Goal: Task Accomplishment & Management: Use online tool/utility

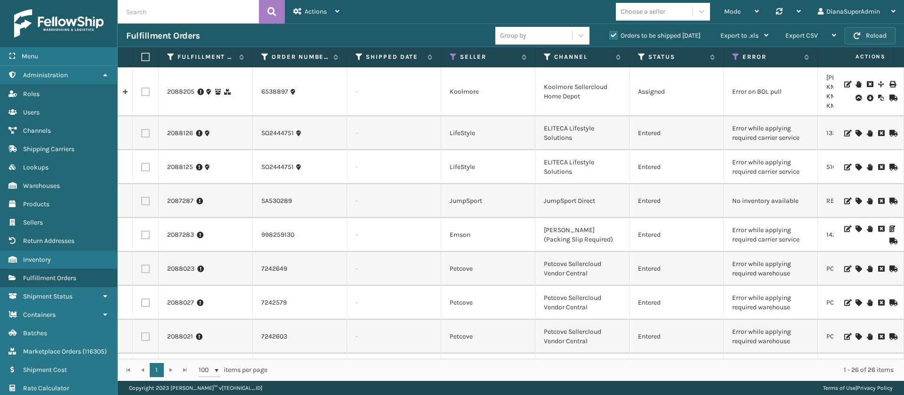
click at [879, 41] on button "Reload" at bounding box center [870, 35] width 51 height 17
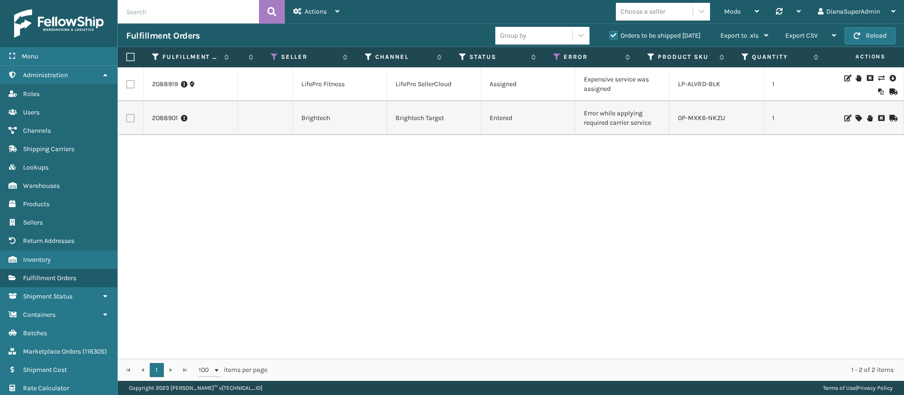
scroll to position [0, 148]
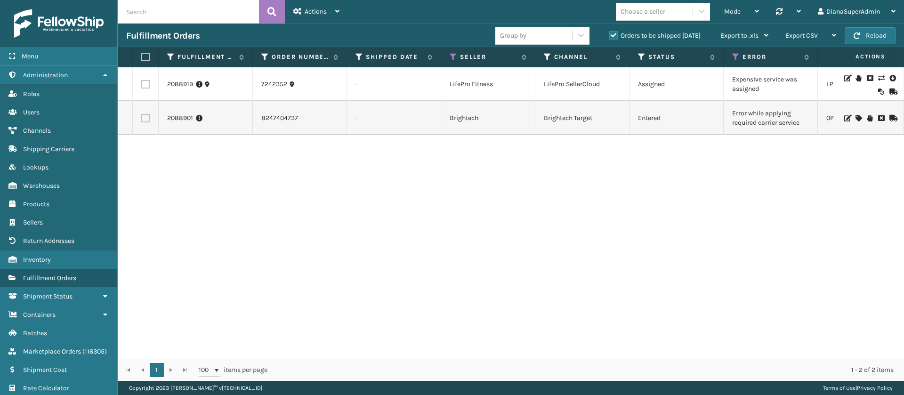
click at [879, 76] on icon at bounding box center [882, 78] width 6 height 7
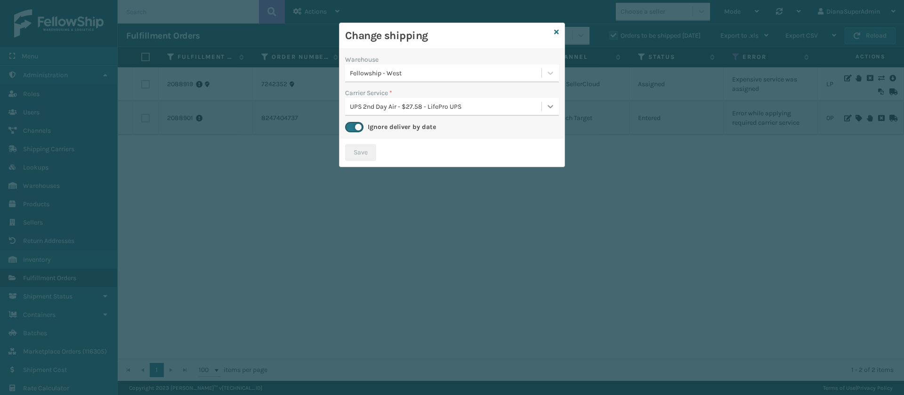
click at [545, 107] on div at bounding box center [550, 106] width 17 height 17
click at [558, 32] on icon at bounding box center [556, 32] width 5 height 7
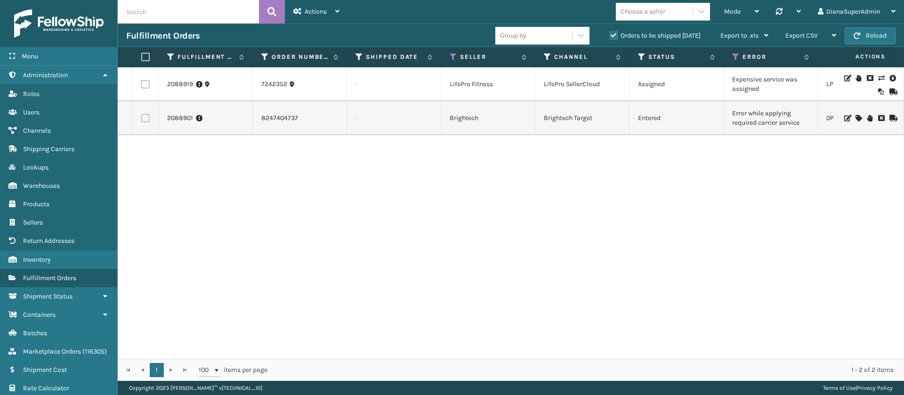
click at [856, 117] on icon at bounding box center [859, 118] width 6 height 7
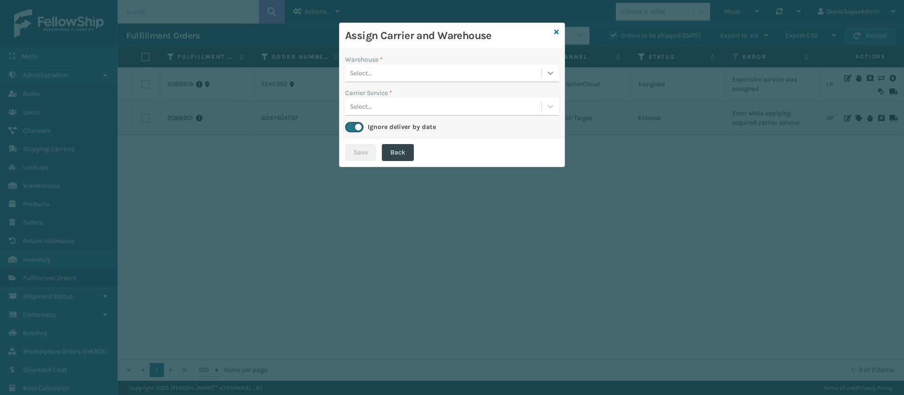
click at [555, 77] on icon at bounding box center [550, 72] width 9 height 9
click at [472, 98] on div "Fellowship - West" at bounding box center [452, 96] width 214 height 17
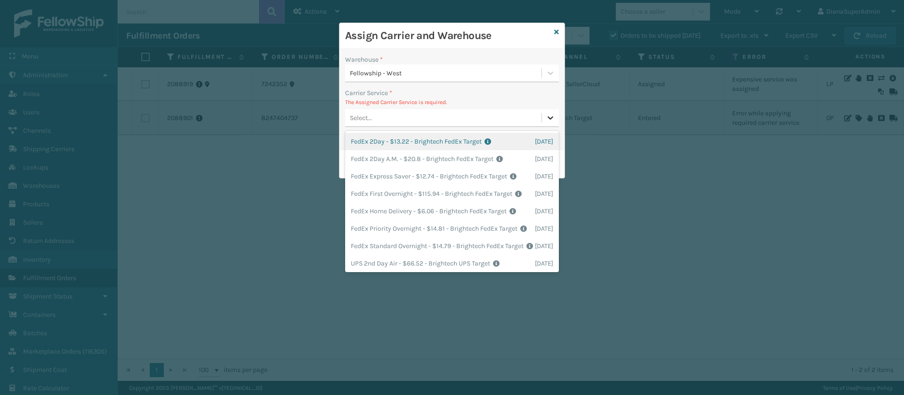
click at [552, 112] on div at bounding box center [550, 117] width 17 height 17
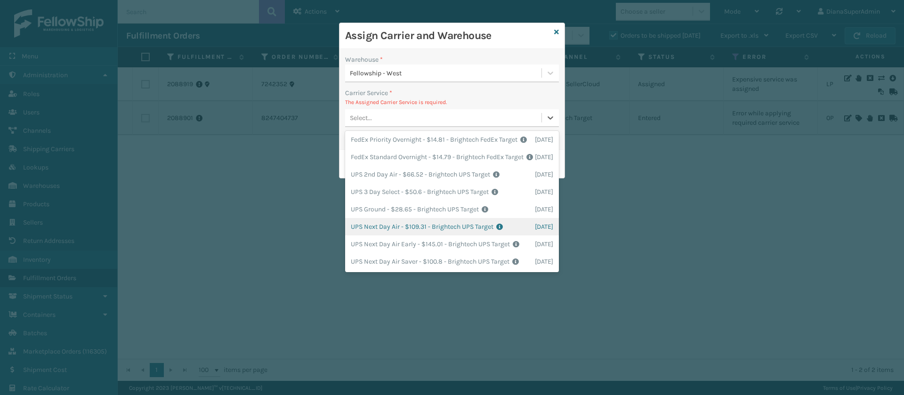
scroll to position [158, 0]
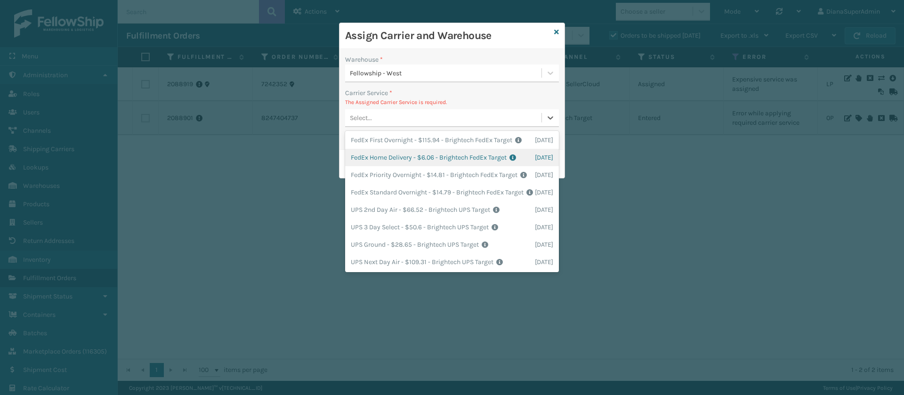
click at [402, 166] on div "FedEx Home Delivery - $6.06 - Brightech FedEx Target Shipping Cost $6.06 Surplu…" at bounding box center [452, 157] width 214 height 17
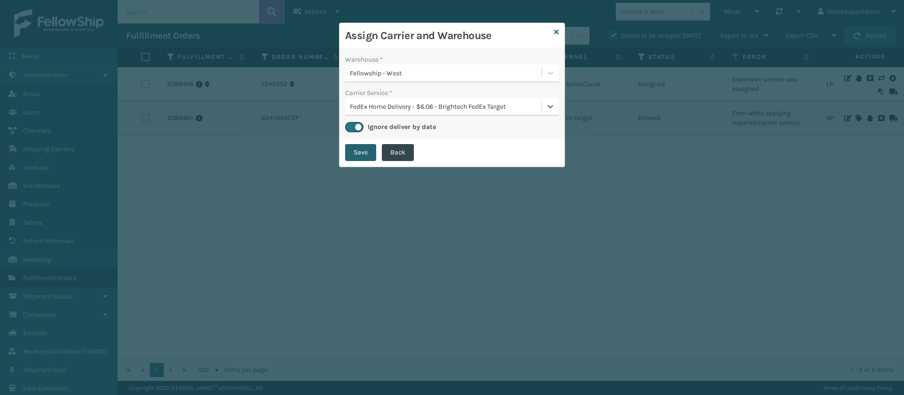
click at [360, 155] on button "Save" at bounding box center [360, 152] width 31 height 17
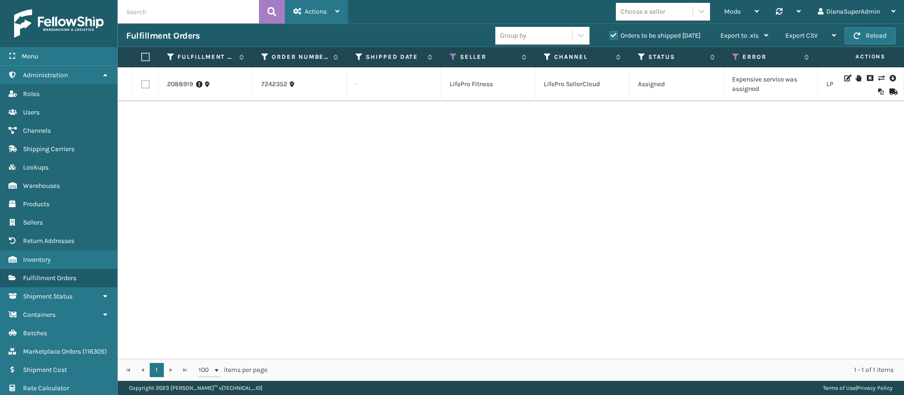
click at [325, 11] on span "Actions" at bounding box center [316, 12] width 22 height 8
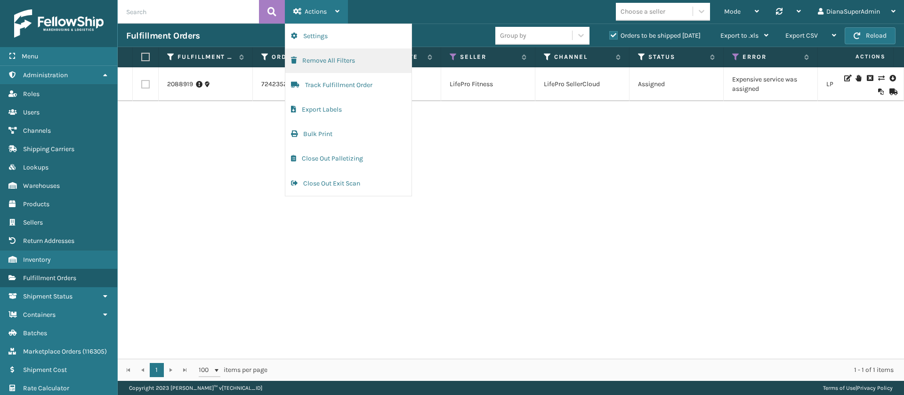
click at [332, 57] on button "Remove All Filters" at bounding box center [348, 61] width 126 height 24
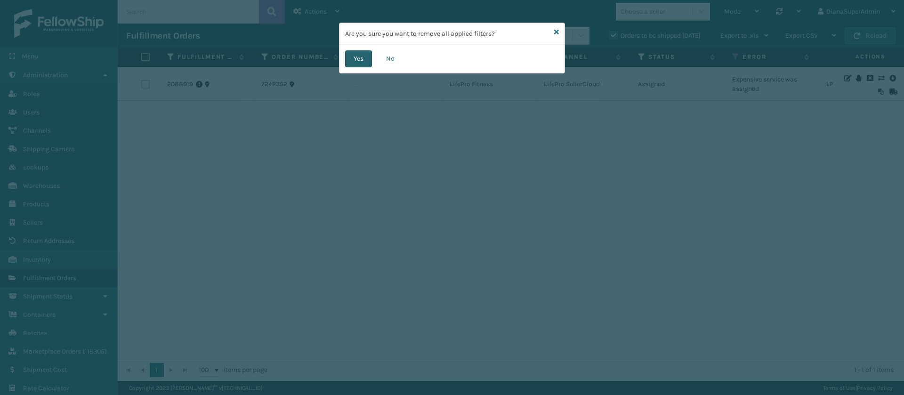
click at [356, 60] on button "Yes" at bounding box center [358, 58] width 27 height 17
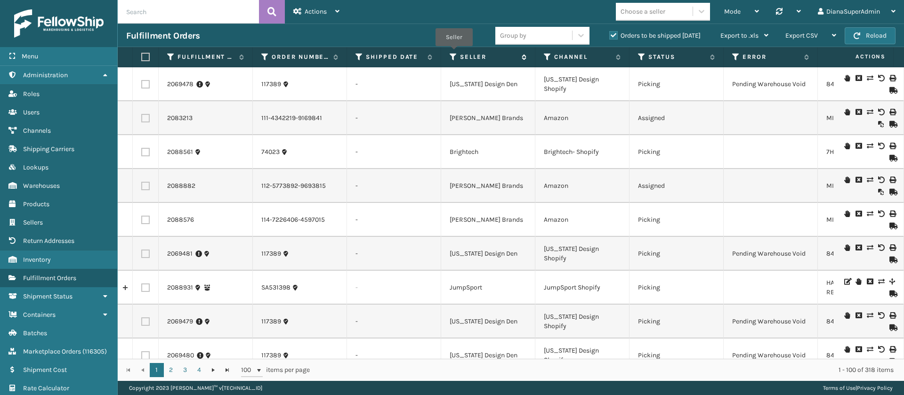
click at [454, 53] on icon at bounding box center [454, 57] width 8 height 8
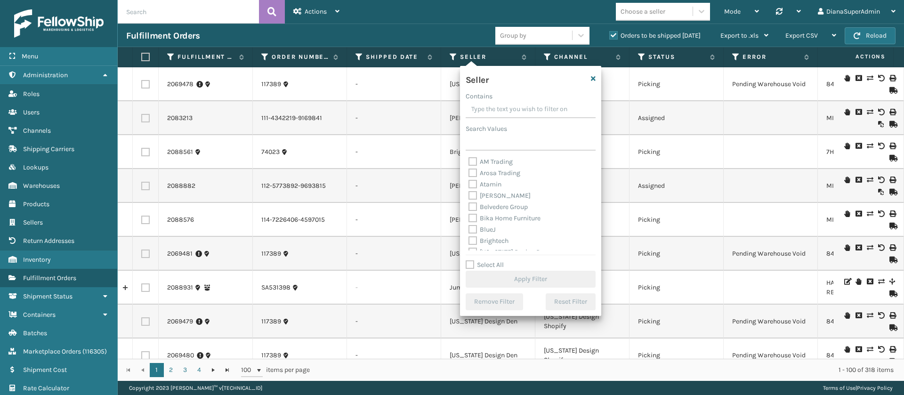
scroll to position [301, 0]
click at [469, 262] on label "Select All" at bounding box center [485, 265] width 38 height 8
click at [469, 260] on input "Select All" at bounding box center [536, 260] width 141 height 1
checkbox input "true"
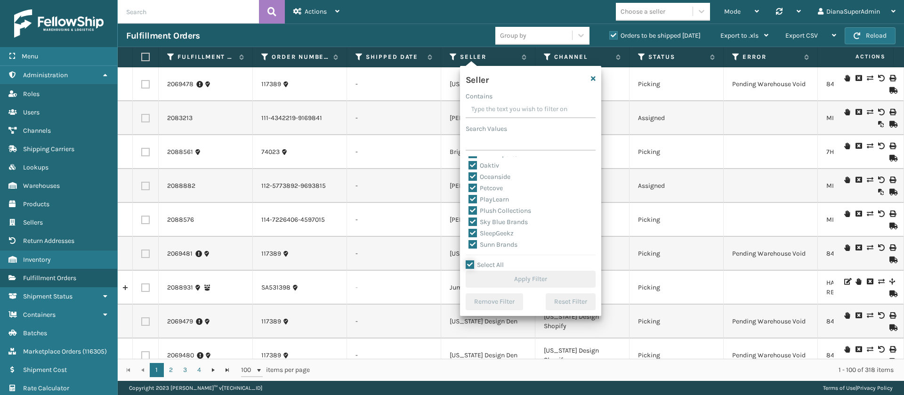
checkbox input "true"
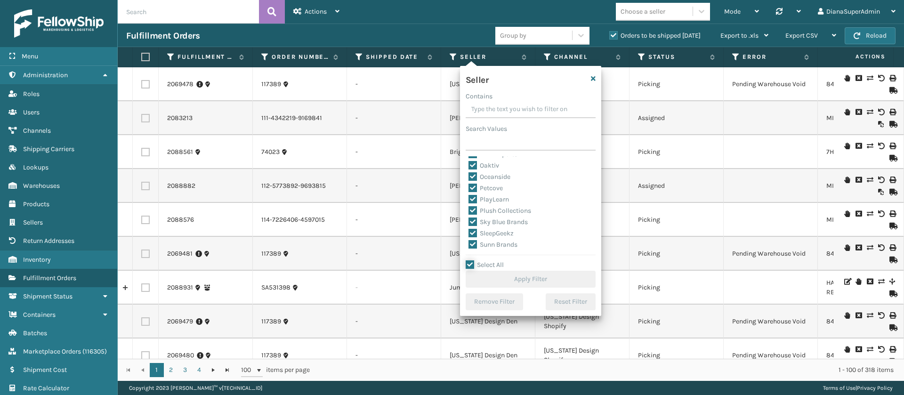
checkbox input "true"
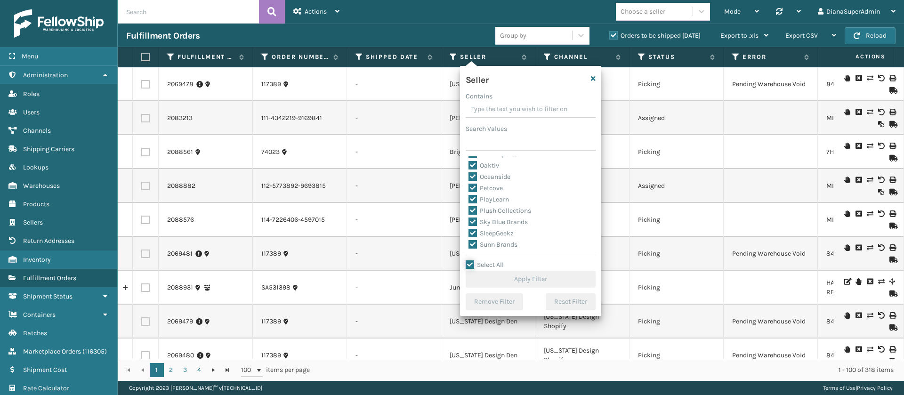
checkbox input "true"
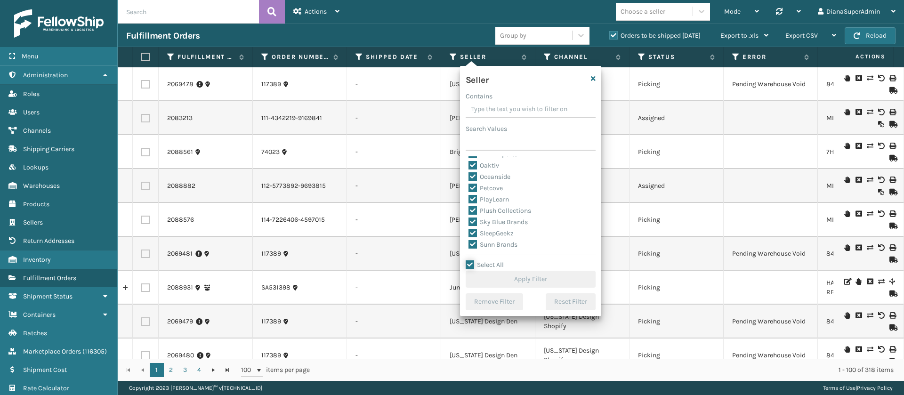
checkbox input "true"
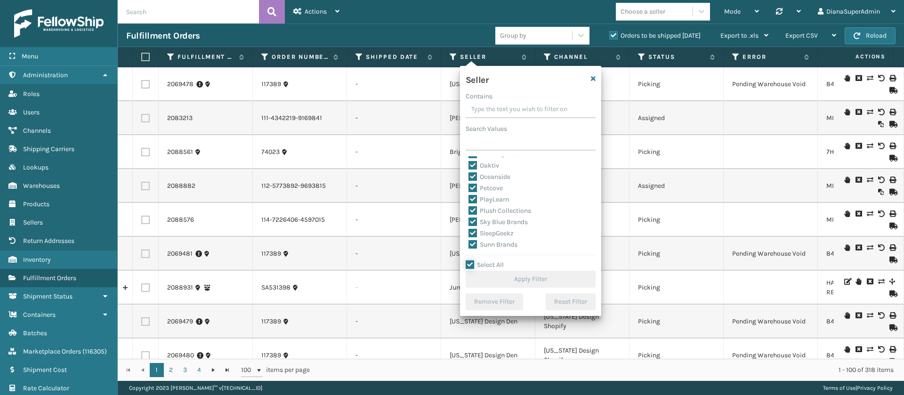
checkbox input "true"
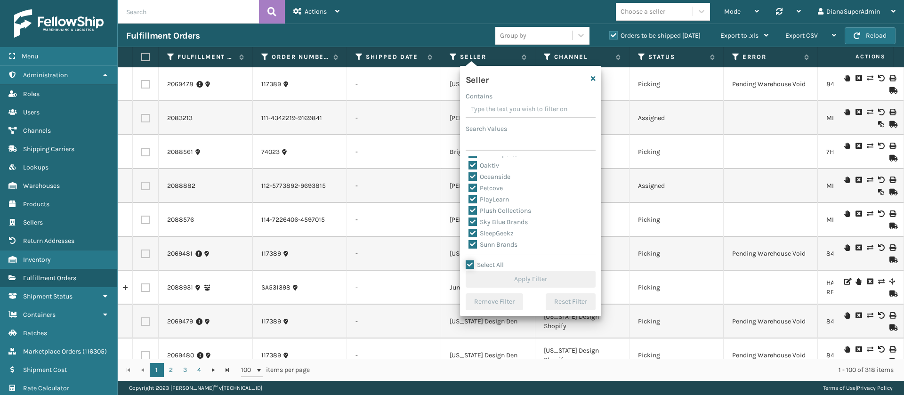
checkbox input "true"
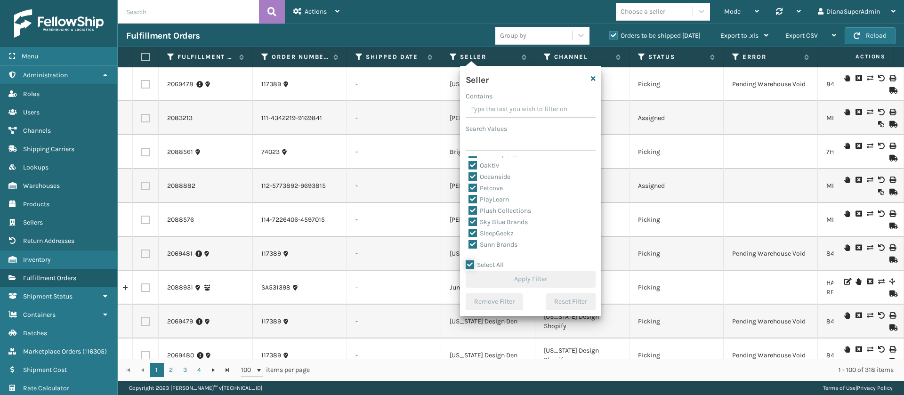
checkbox input "true"
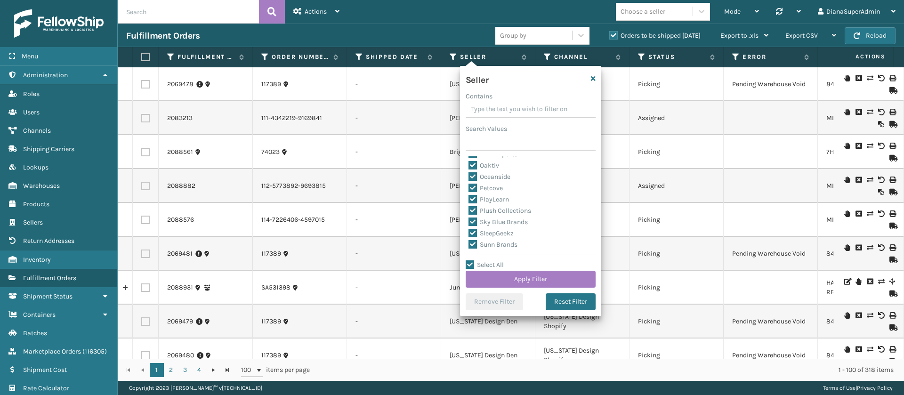
click at [475, 232] on label "SleepGeekz" at bounding box center [491, 233] width 45 height 8
click at [469, 232] on input "SleepGeekz" at bounding box center [469, 231] width 0 height 6
checkbox input "false"
click at [521, 278] on button "Apply Filter" at bounding box center [531, 279] width 130 height 17
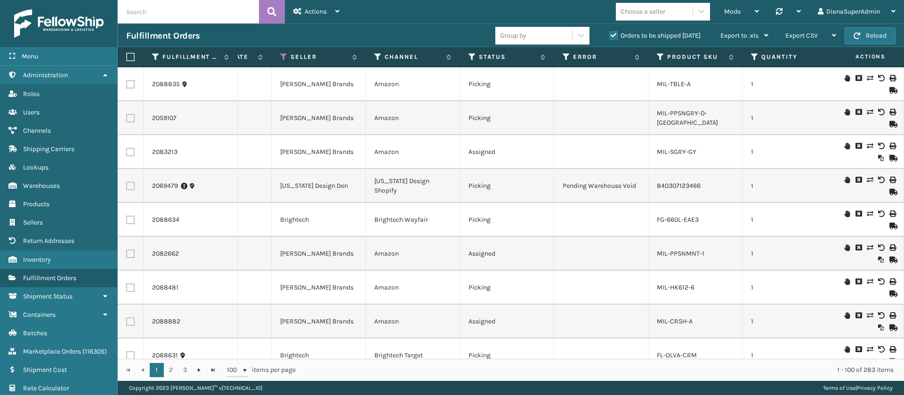
scroll to position [0, 154]
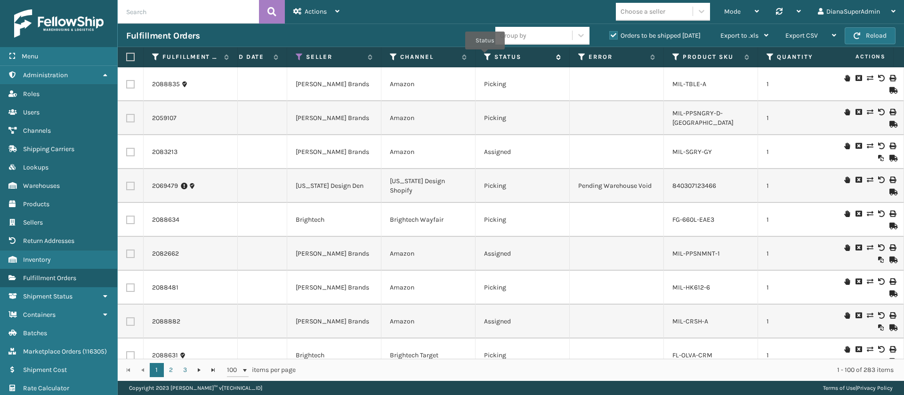
click at [485, 56] on icon at bounding box center [488, 57] width 8 height 8
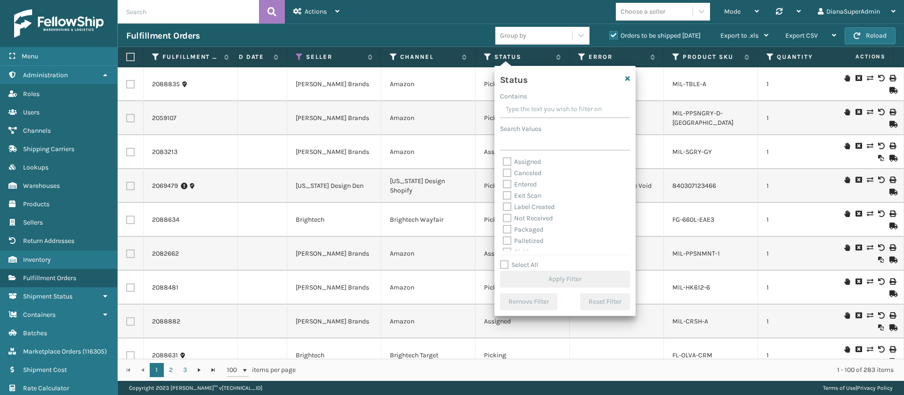
click at [509, 207] on label "Label Created" at bounding box center [529, 207] width 52 height 8
click at [504, 207] on input "Label Created" at bounding box center [503, 205] width 0 height 6
checkbox input "true"
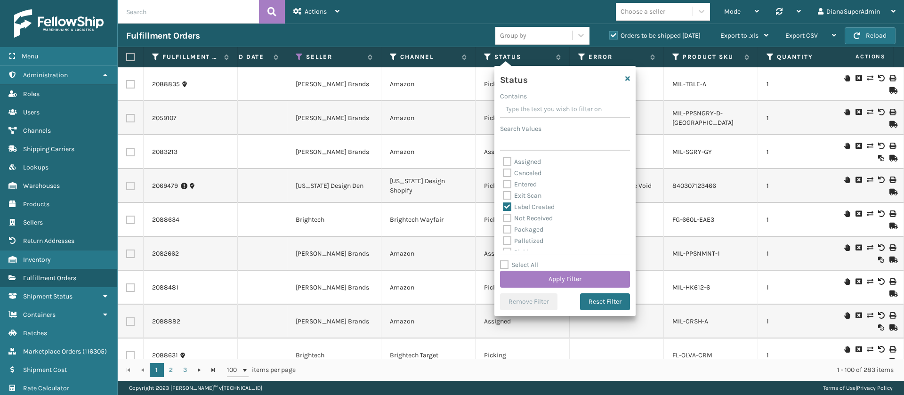
click at [506, 229] on label "Packaged" at bounding box center [523, 230] width 41 height 8
click at [504, 229] on input "Packaged" at bounding box center [503, 227] width 0 height 6
checkbox input "true"
click at [506, 239] on label "Palletized" at bounding box center [523, 241] width 41 height 8
click at [504, 239] on input "Palletized" at bounding box center [503, 239] width 0 height 6
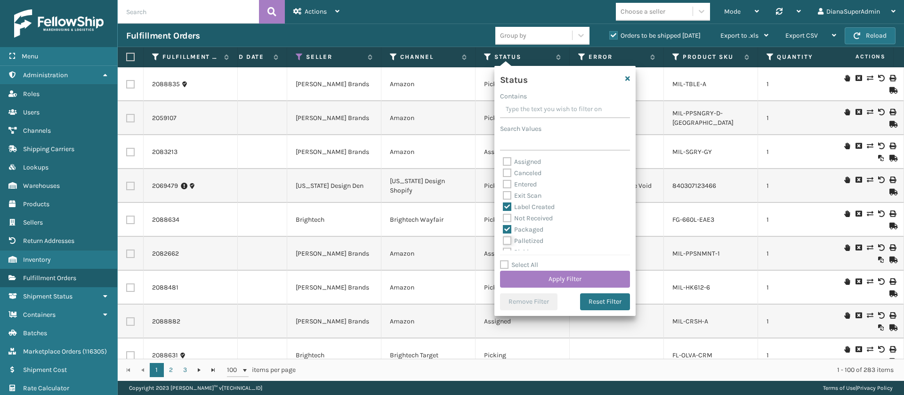
checkbox input "true"
click at [508, 227] on label "Picking" at bounding box center [519, 230] width 33 height 8
click at [504, 227] on input "Picking" at bounding box center [503, 227] width 0 height 6
checkbox input "true"
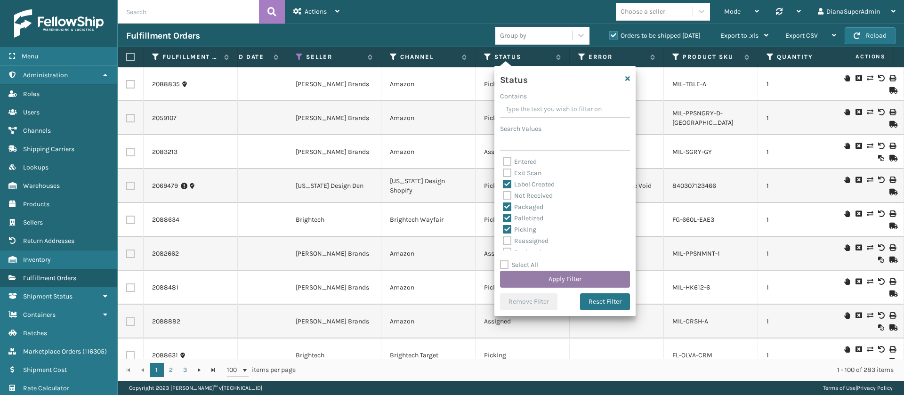
click at [558, 275] on button "Apply Filter" at bounding box center [565, 279] width 130 height 17
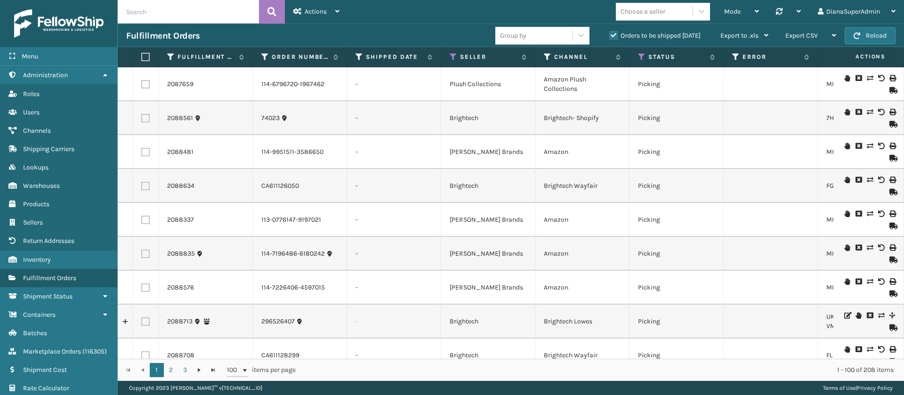
scroll to position [0, 144]
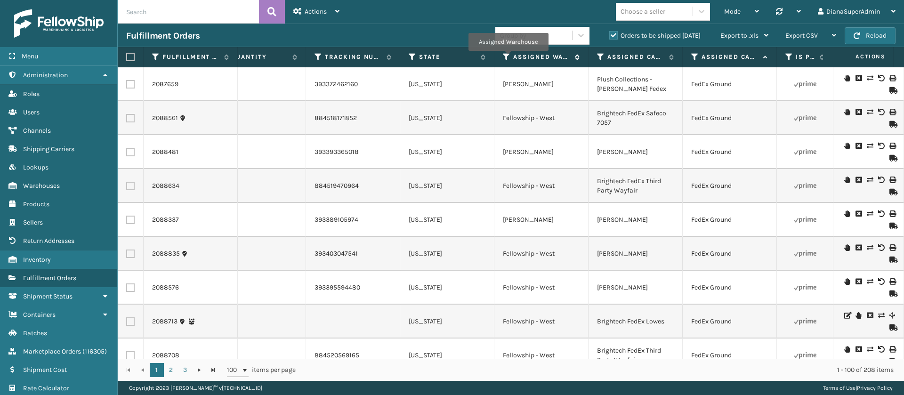
click at [508, 57] on icon at bounding box center [507, 57] width 8 height 8
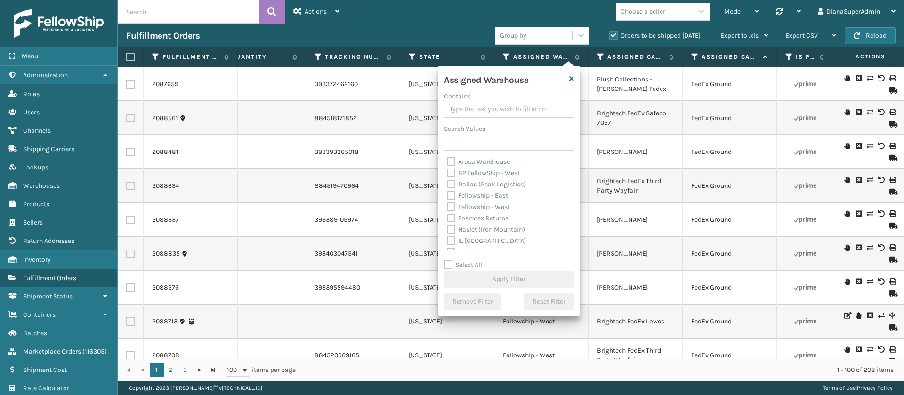
click at [454, 195] on label "Fellowship - East" at bounding box center [477, 196] width 61 height 8
click at [448, 195] on input "Fellowship - East" at bounding box center [447, 193] width 0 height 6
checkbox input "true"
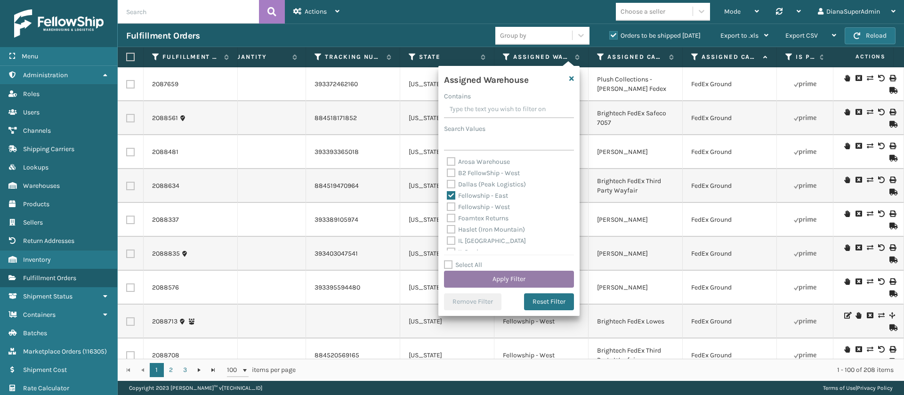
click at [523, 281] on button "Apply Filter" at bounding box center [509, 279] width 130 height 17
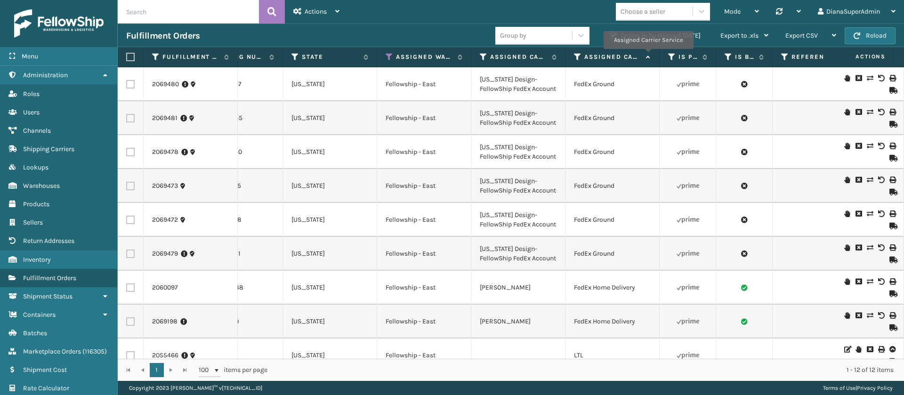
click at [648, 56] on icon at bounding box center [647, 57] width 8 height 6
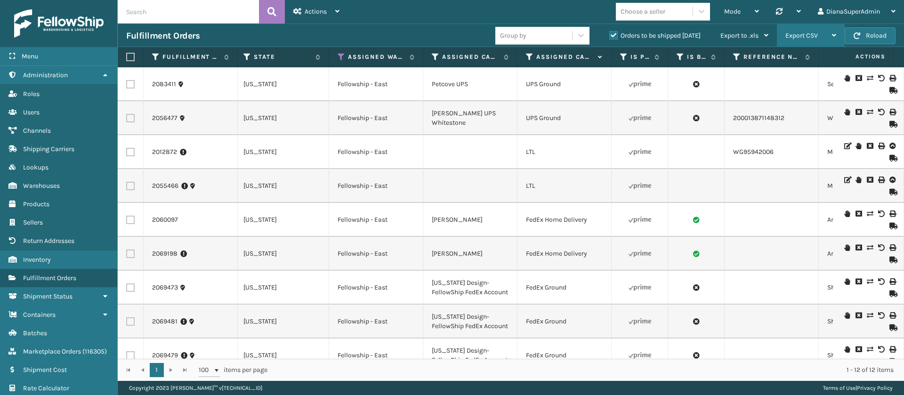
click at [822, 33] on div "Export CSV" at bounding box center [811, 36] width 51 height 24
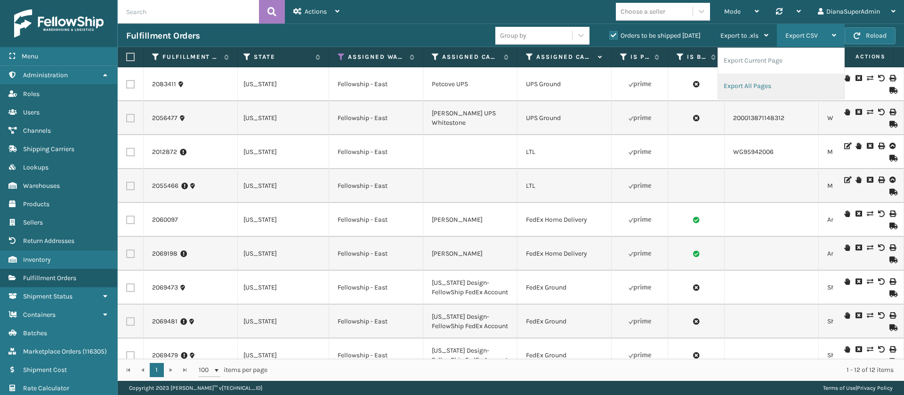
click at [757, 83] on li "Export All Pages" at bounding box center [781, 85] width 126 height 25
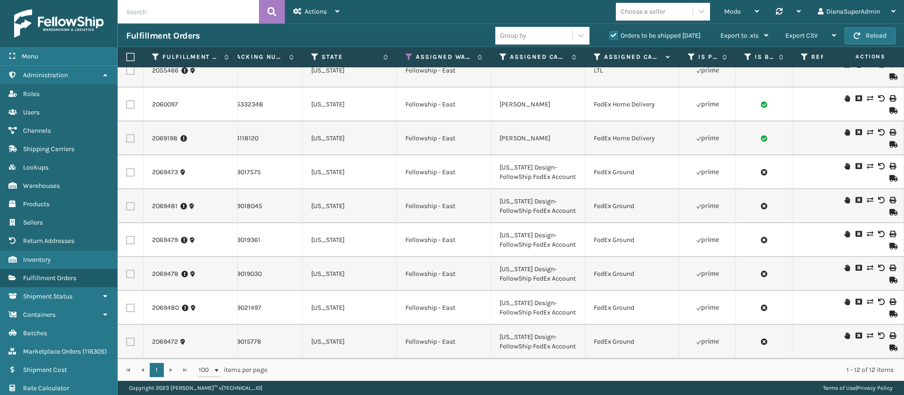
scroll to position [0, 798]
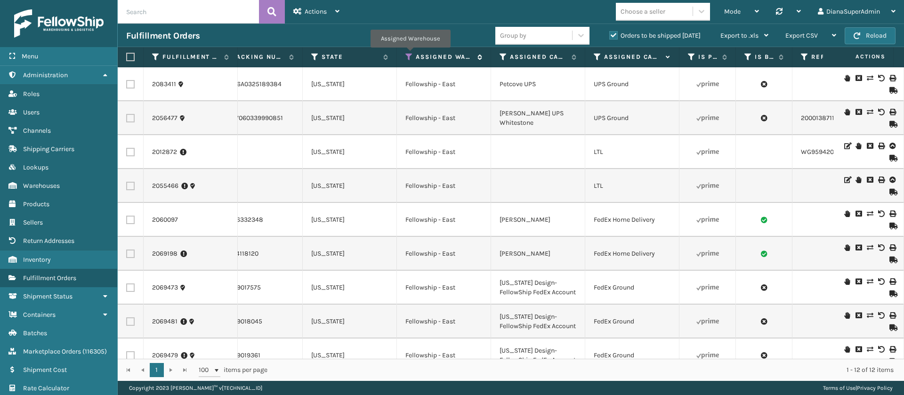
click at [410, 55] on icon at bounding box center [410, 57] width 8 height 8
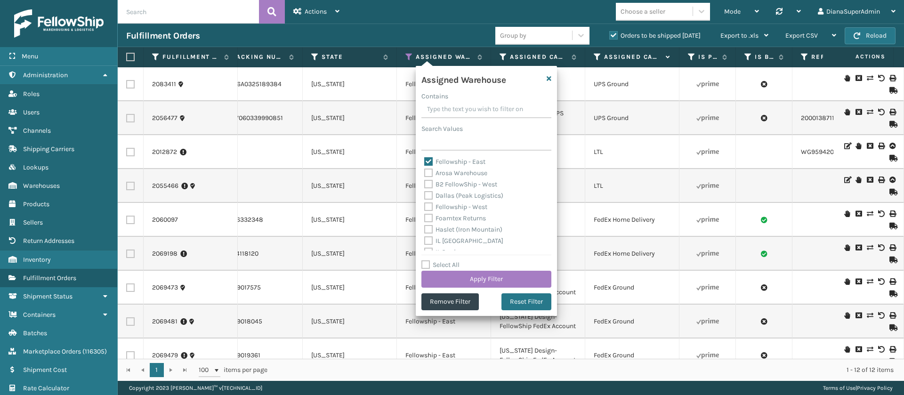
click at [427, 163] on label "Fellowship - East" at bounding box center [454, 162] width 61 height 8
click at [425, 163] on input "Fellowship - East" at bounding box center [424, 159] width 0 height 6
checkbox input "false"
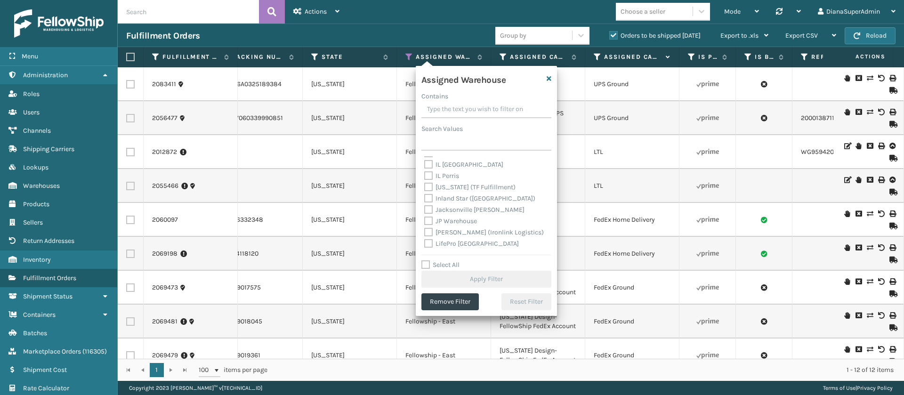
scroll to position [77, 0]
click at [432, 232] on label "[PERSON_NAME] (Ironlink Logistics)" at bounding box center [484, 232] width 120 height 8
click at [425, 232] on input "[PERSON_NAME] (Ironlink Logistics)" at bounding box center [424, 229] width 0 height 6
checkbox input "true"
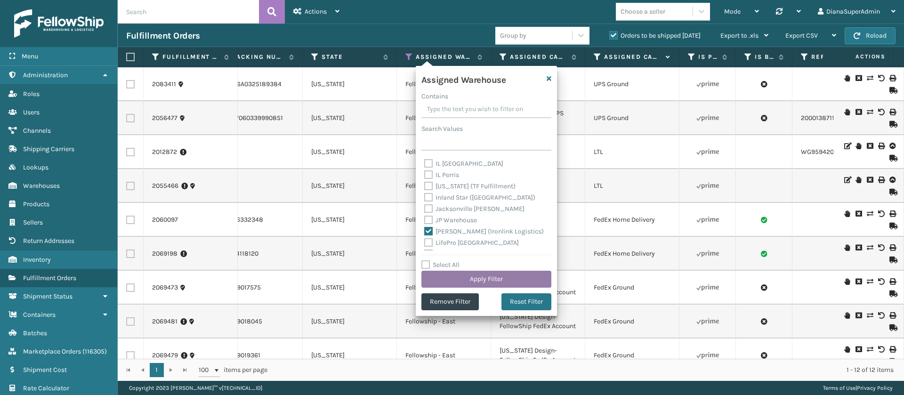
click at [498, 273] on button "Apply Filter" at bounding box center [487, 279] width 130 height 17
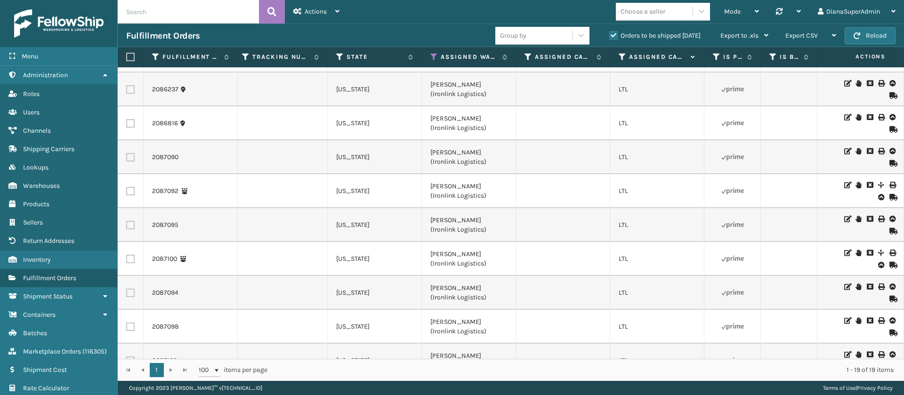
scroll to position [379, 773]
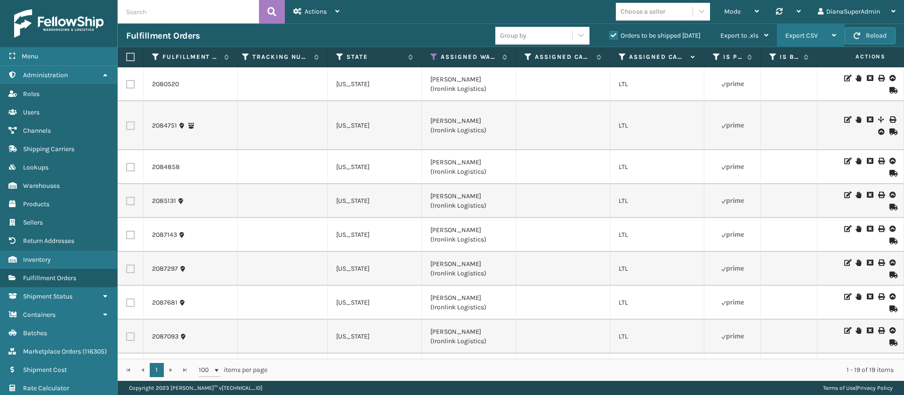
click at [814, 34] on span "Export CSV" at bounding box center [802, 36] width 33 height 8
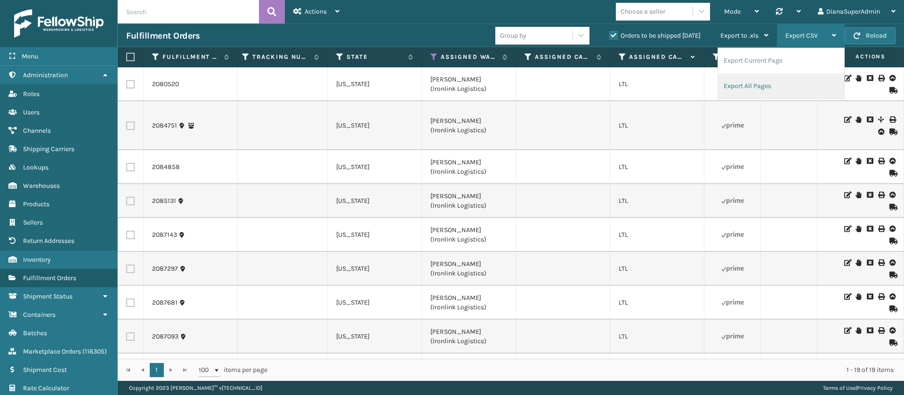
click at [761, 85] on li "Export All Pages" at bounding box center [781, 85] width 126 height 25
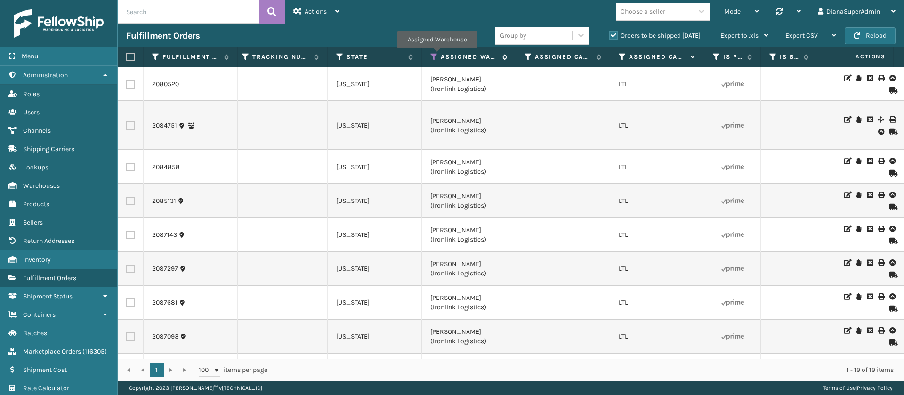
click at [437, 55] on icon at bounding box center [435, 57] width 8 height 8
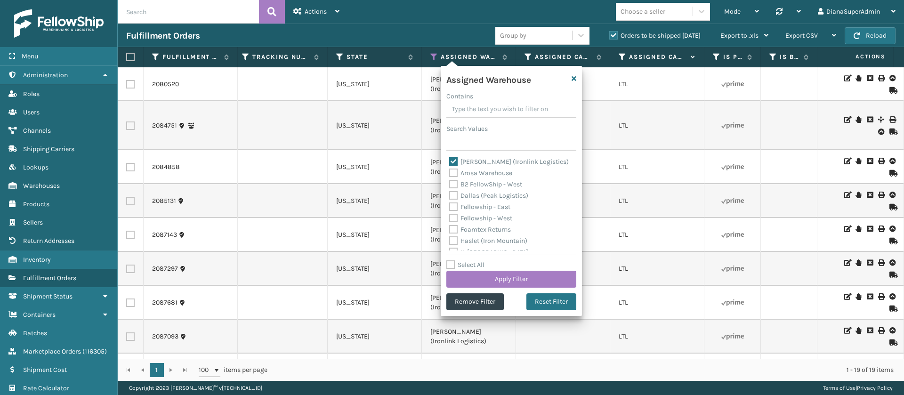
click at [456, 160] on label "[PERSON_NAME] (Ironlink Logistics)" at bounding box center [509, 162] width 120 height 8
click at [450, 160] on input "[PERSON_NAME] (Ironlink Logistics)" at bounding box center [449, 159] width 0 height 6
checkbox input "false"
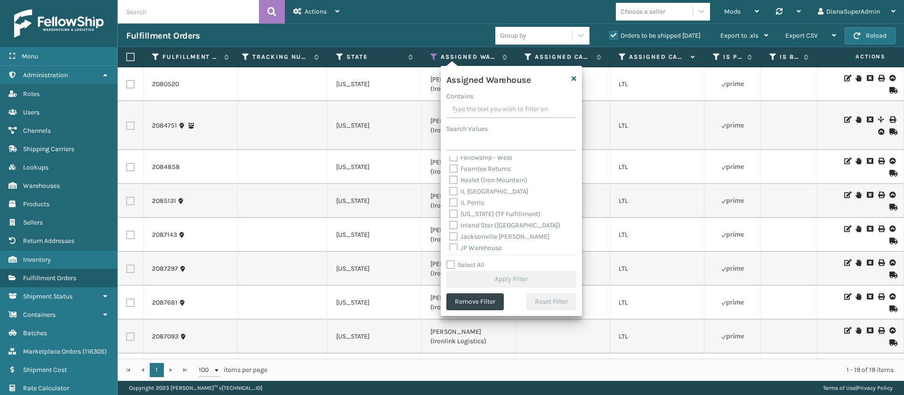
scroll to position [63, 0]
click at [452, 212] on label "[US_STATE] (TF Fulfillment)" at bounding box center [494, 212] width 91 height 8
click at [450, 212] on input "[US_STATE] (TF Fulfillment)" at bounding box center [449, 209] width 0 height 6
checkbox input "true"
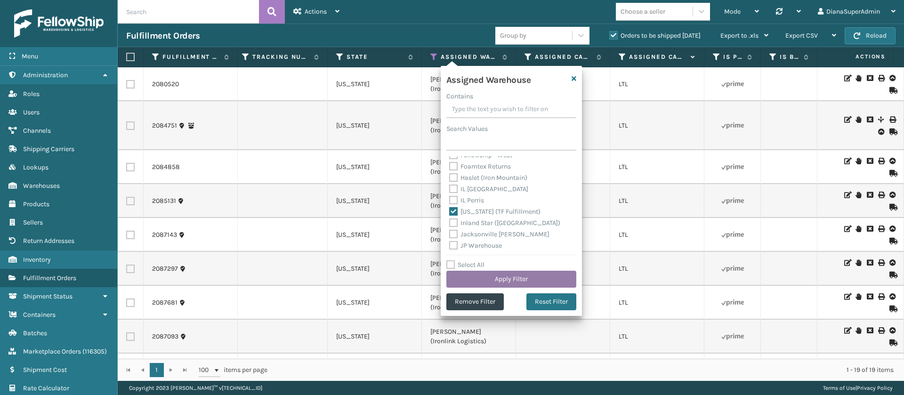
click at [504, 281] on button "Apply Filter" at bounding box center [512, 279] width 130 height 17
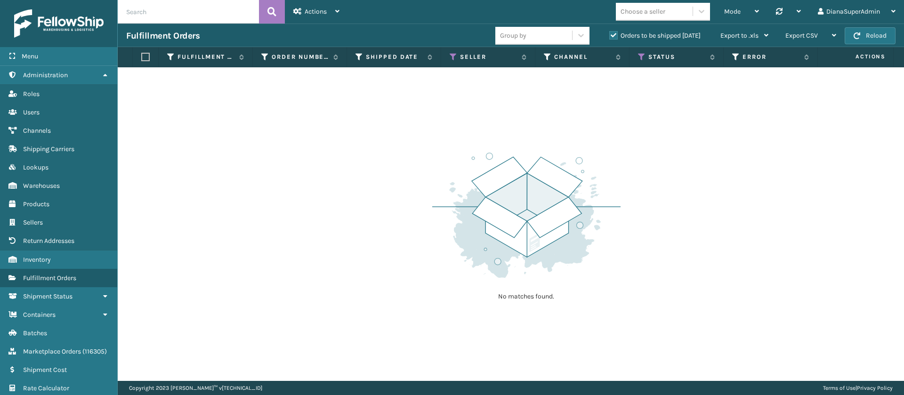
click at [656, 110] on div "No matches found." at bounding box center [511, 224] width 787 height 314
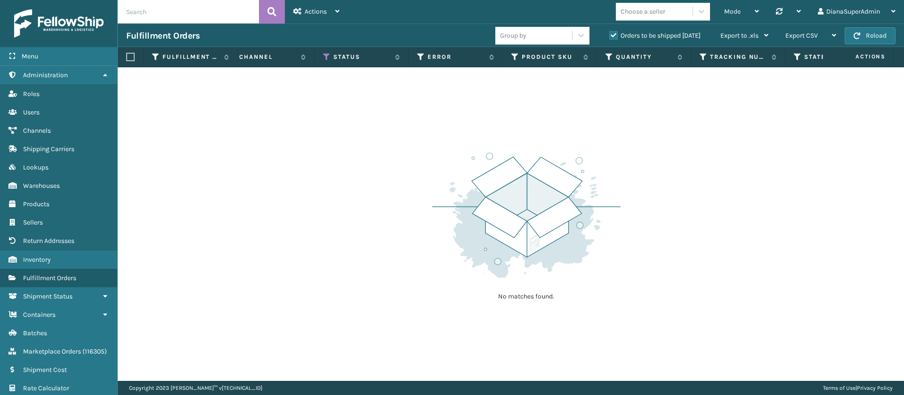
scroll to position [0, 319]
click at [607, 53] on icon at bounding box center [606, 57] width 8 height 8
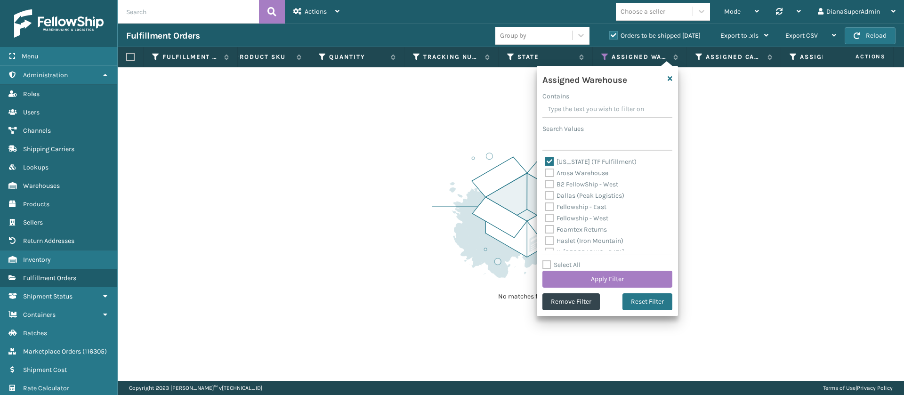
click at [550, 162] on label "[US_STATE] (TF Fulfillment)" at bounding box center [590, 162] width 91 height 8
click at [546, 162] on input "[US_STATE] (TF Fulfillment)" at bounding box center [545, 159] width 0 height 6
checkbox input "false"
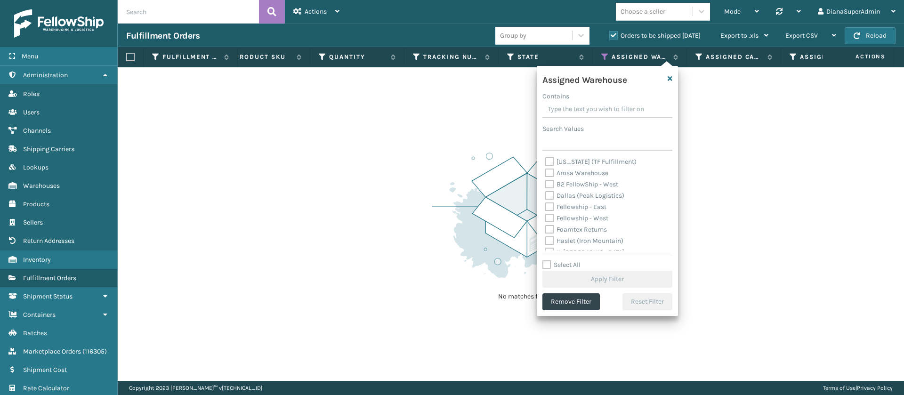
click at [548, 194] on label "Dallas (Peak Logistics)" at bounding box center [584, 196] width 79 height 8
click at [546, 194] on input "Dallas (Peak Logistics)" at bounding box center [545, 193] width 0 height 6
checkbox input "true"
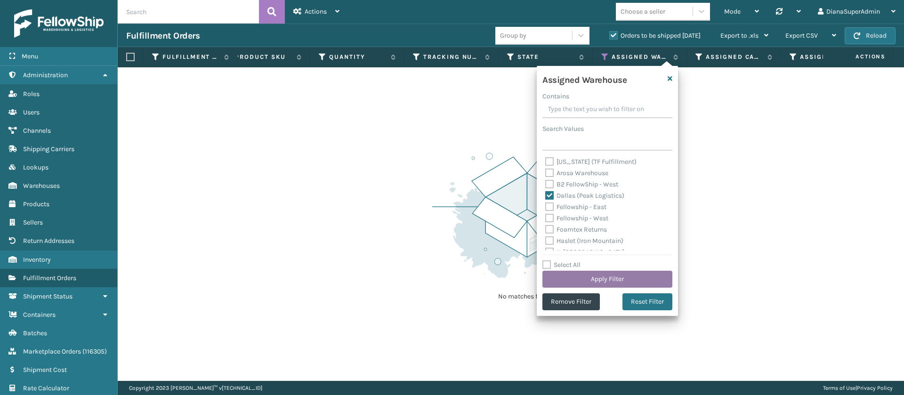
click at [589, 278] on button "Apply Filter" at bounding box center [608, 279] width 130 height 17
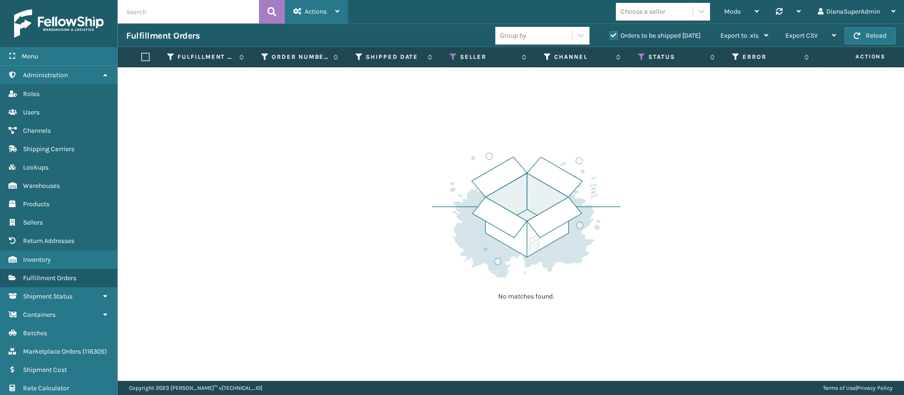
click at [335, 10] on icon at bounding box center [337, 11] width 4 height 7
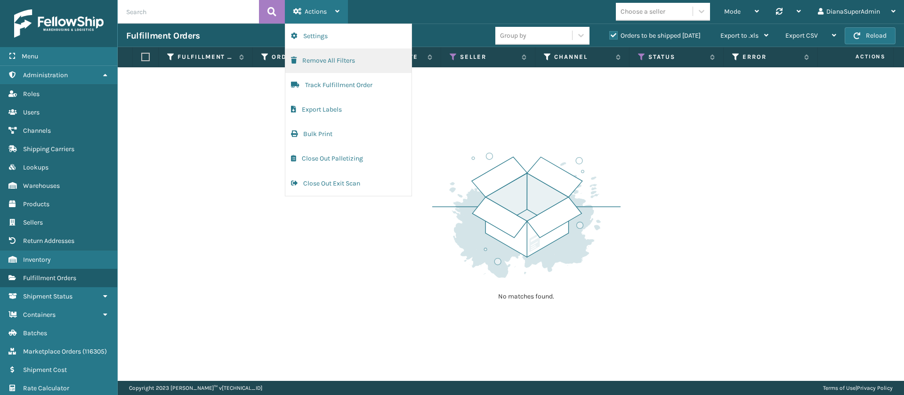
click at [344, 64] on button "Remove All Filters" at bounding box center [348, 61] width 126 height 24
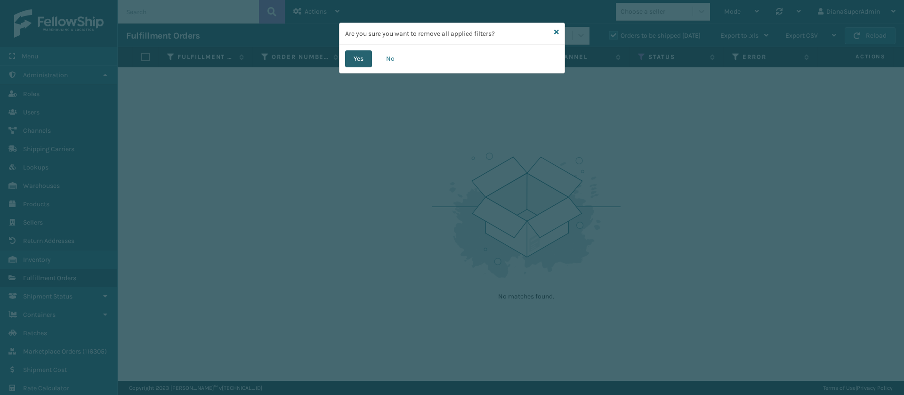
click at [356, 59] on button "Yes" at bounding box center [358, 58] width 27 height 17
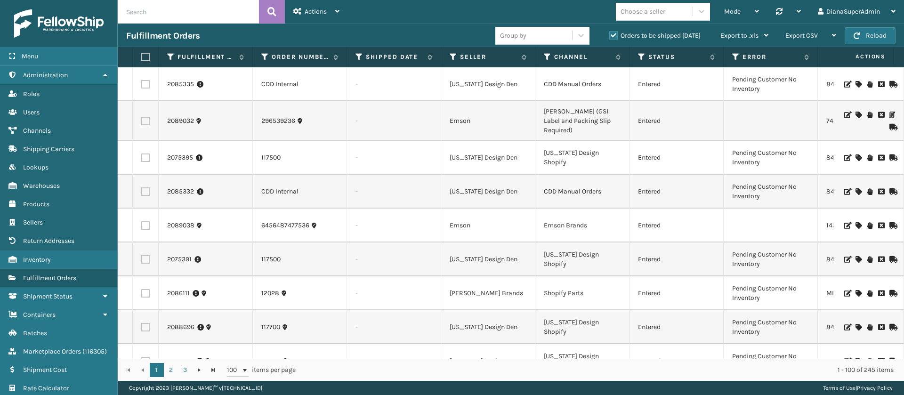
click at [222, 14] on input "text" at bounding box center [188, 12] width 141 height 24
paste input "2088734"
type input "2088734"
click at [277, 11] on button at bounding box center [272, 12] width 26 height 24
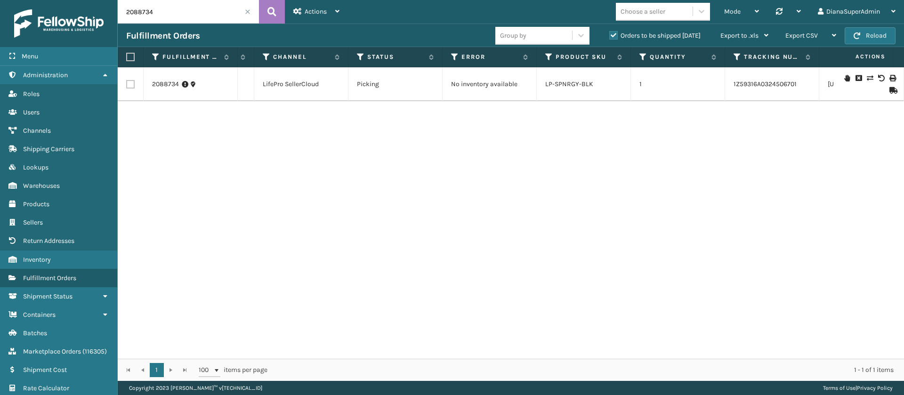
scroll to position [0, 264]
click at [867, 78] on icon at bounding box center [870, 78] width 6 height 7
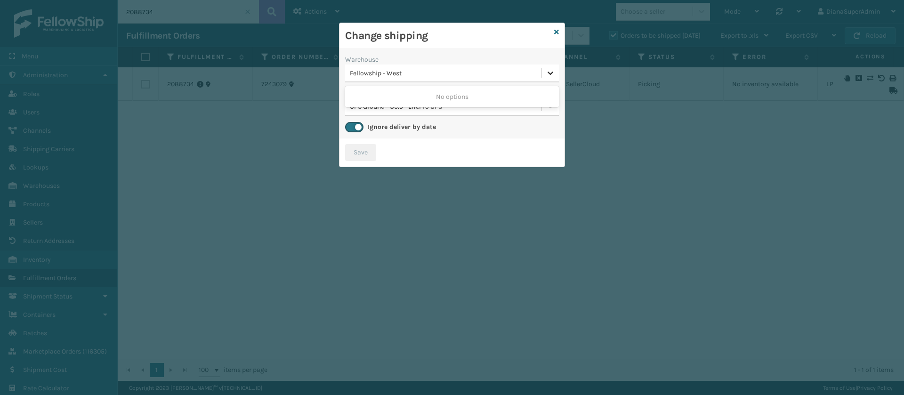
click at [550, 76] on icon at bounding box center [550, 72] width 9 height 9
click at [560, 31] on div "Change shipping" at bounding box center [452, 36] width 225 height 26
click at [557, 31] on icon at bounding box center [556, 32] width 5 height 7
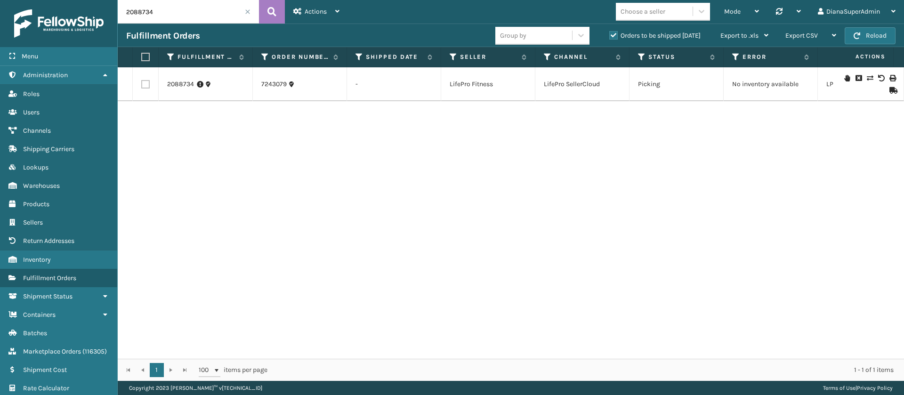
click at [246, 11] on span at bounding box center [248, 12] width 6 height 6
